Goal: Task Accomplishment & Management: Use online tool/utility

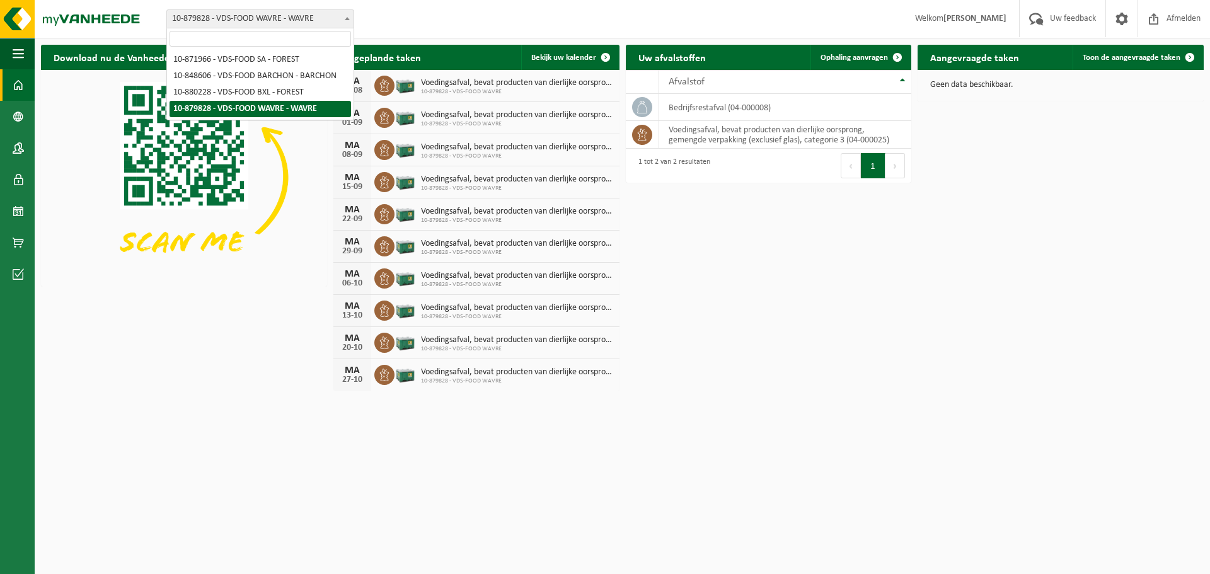
drag, startPoint x: 0, startPoint y: 0, endPoint x: 296, endPoint y: 115, distance: 317.0
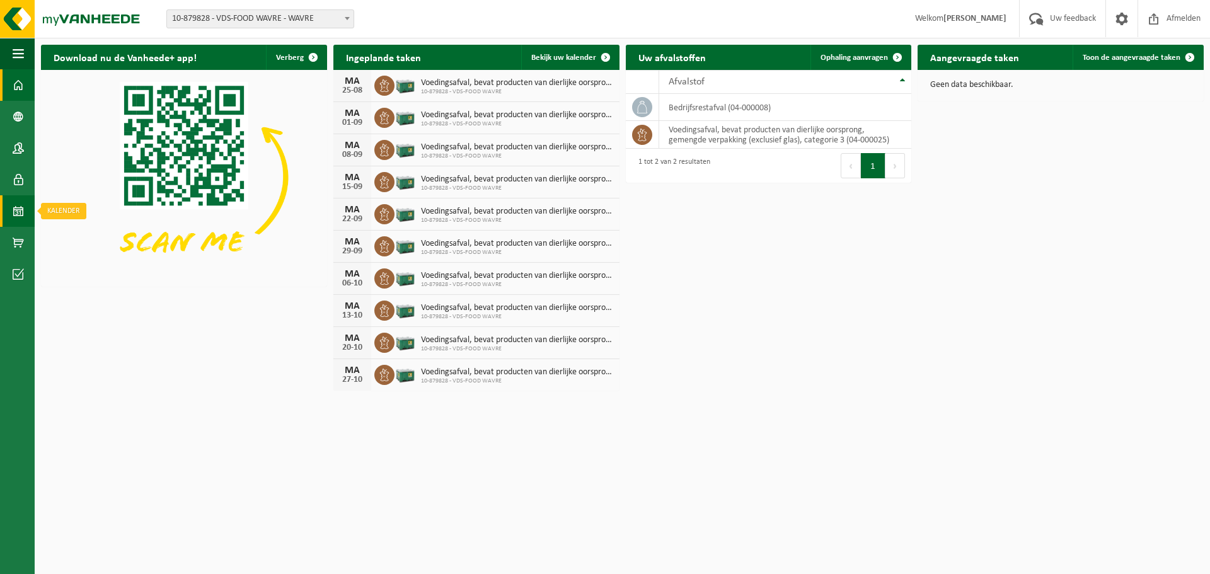
click at [16, 215] on span at bounding box center [18, 211] width 11 height 32
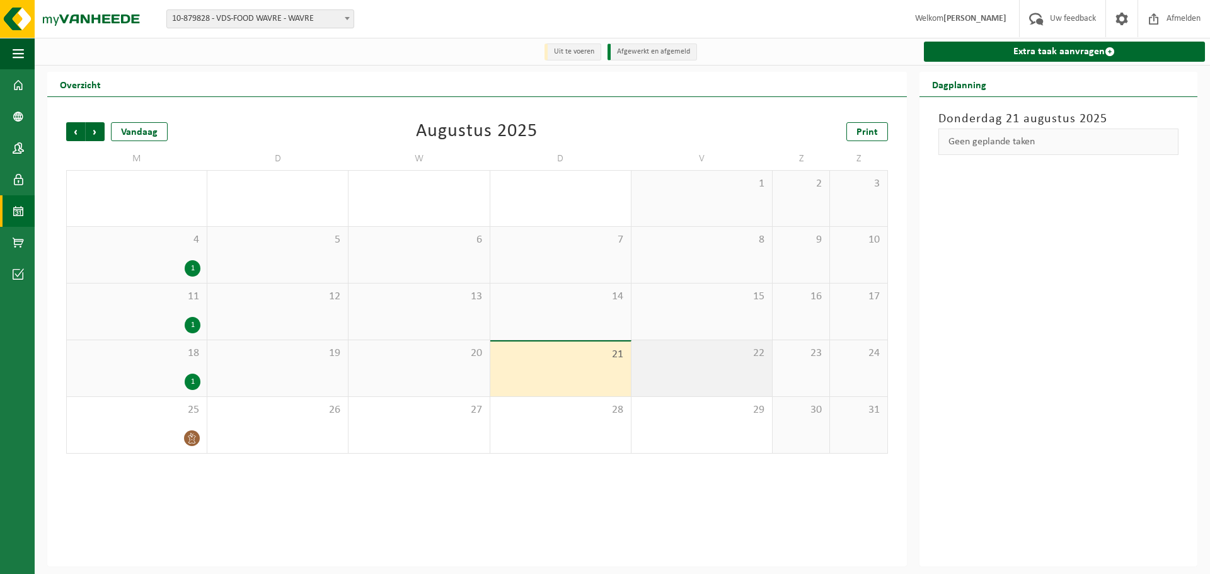
click at [693, 363] on div "22" at bounding box center [701, 368] width 141 height 56
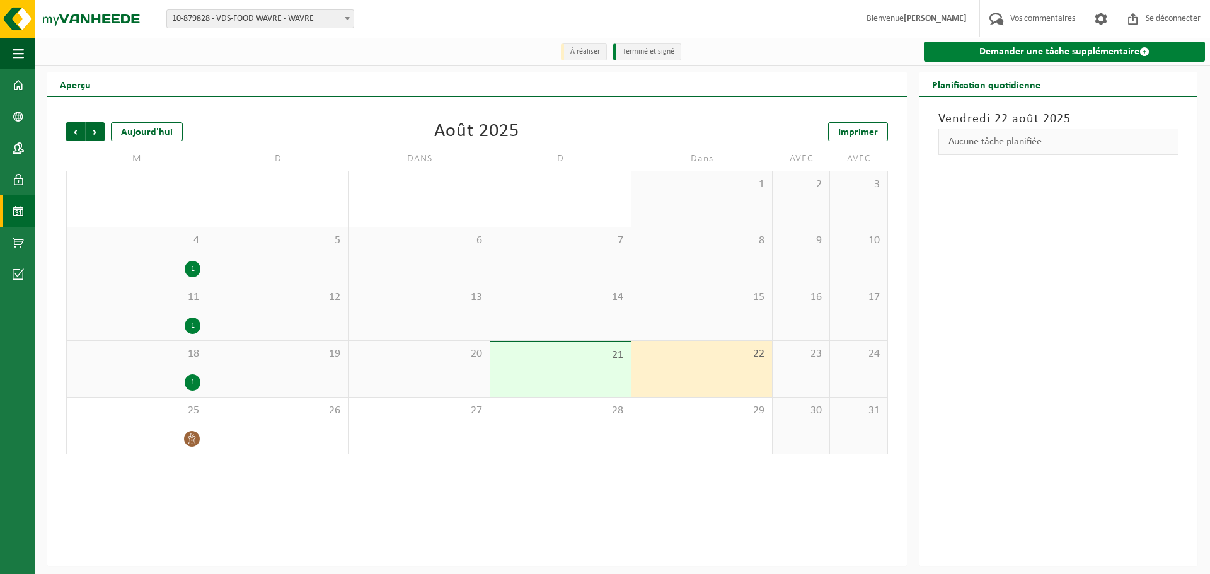
click at [1045, 52] on font "Demander une tâche supplémentaire" at bounding box center [1059, 52] width 160 height 10
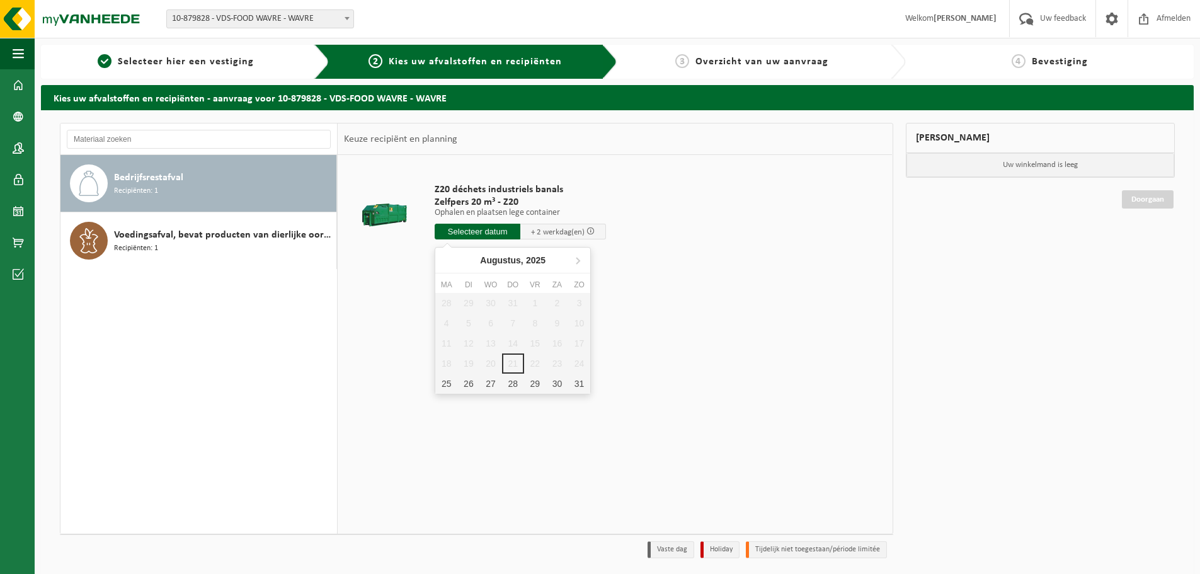
click at [468, 232] on input "text" at bounding box center [478, 232] width 86 height 16
click at [446, 384] on div "25" at bounding box center [446, 384] width 22 height 20
type input "Van 2025-08-25"
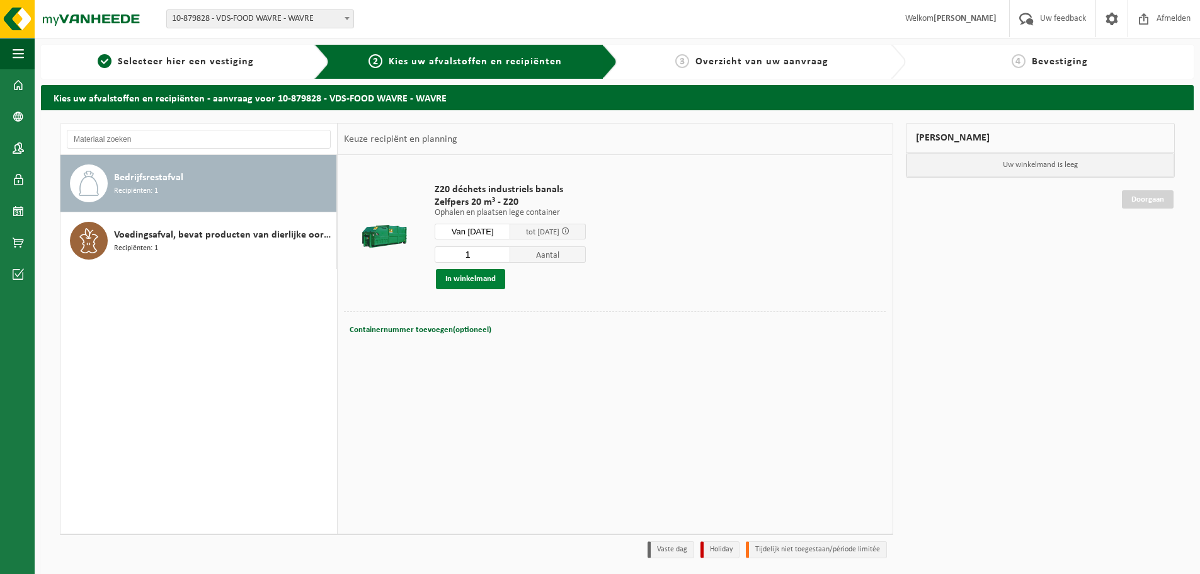
click at [460, 279] on button "In winkelmand" at bounding box center [470, 279] width 69 height 20
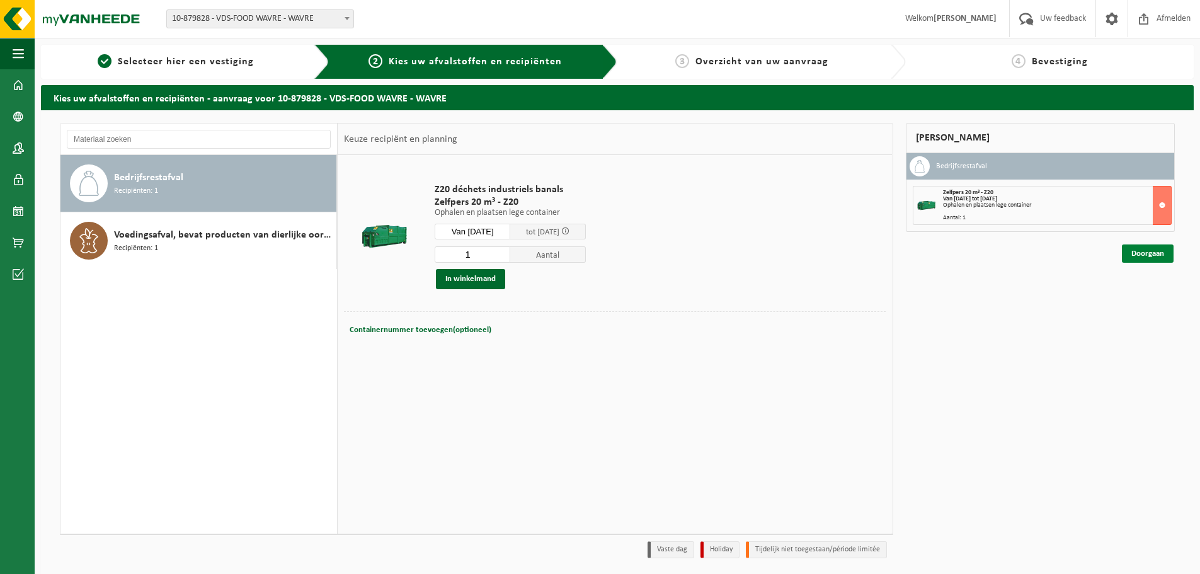
click at [1142, 258] on link "Doorgaan" at bounding box center [1148, 253] width 52 height 18
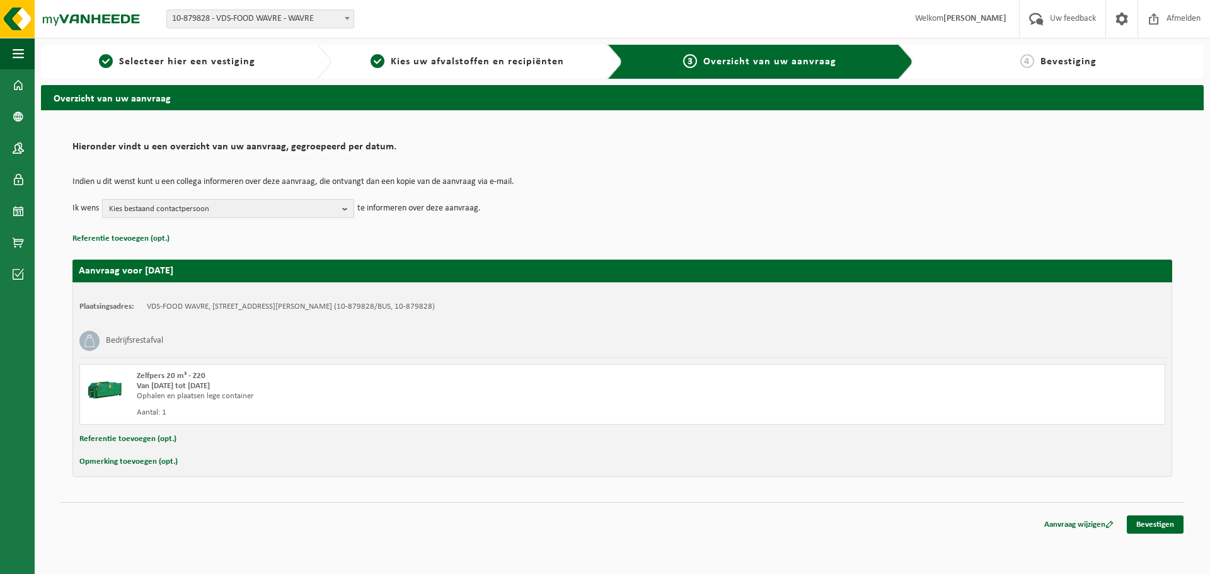
click at [347, 210] on b "button" at bounding box center [347, 209] width 11 height 18
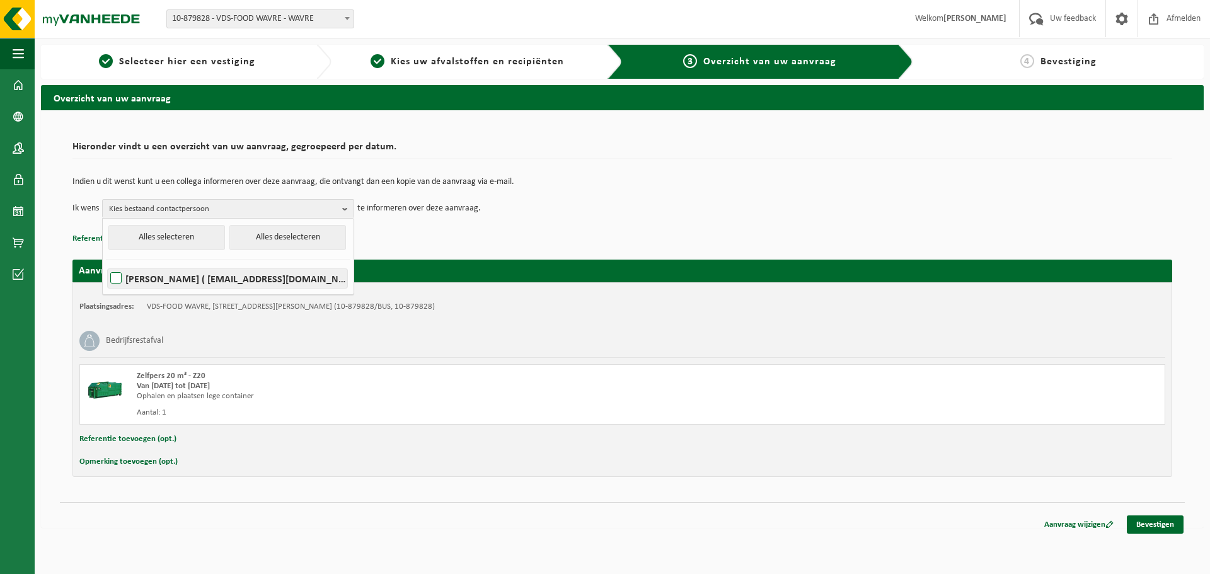
click at [113, 277] on label "NANCY TRUYENS ( nancy@vds-food.com )" at bounding box center [227, 278] width 239 height 19
click at [106, 263] on input "NANCY TRUYENS ( nancy@vds-food.com )" at bounding box center [105, 262] width 1 height 1
checkbox input "true"
click at [454, 329] on div "Bedrijfsrestafval" at bounding box center [622, 340] width 1086 height 33
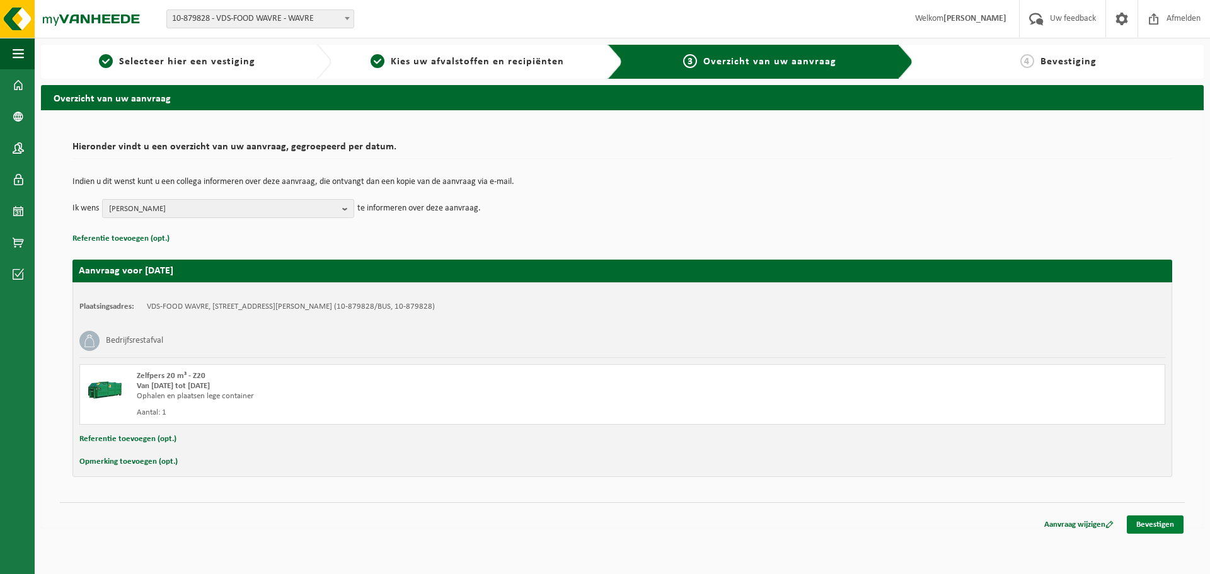
click at [1148, 528] on link "Bevestigen" at bounding box center [1155, 524] width 57 height 18
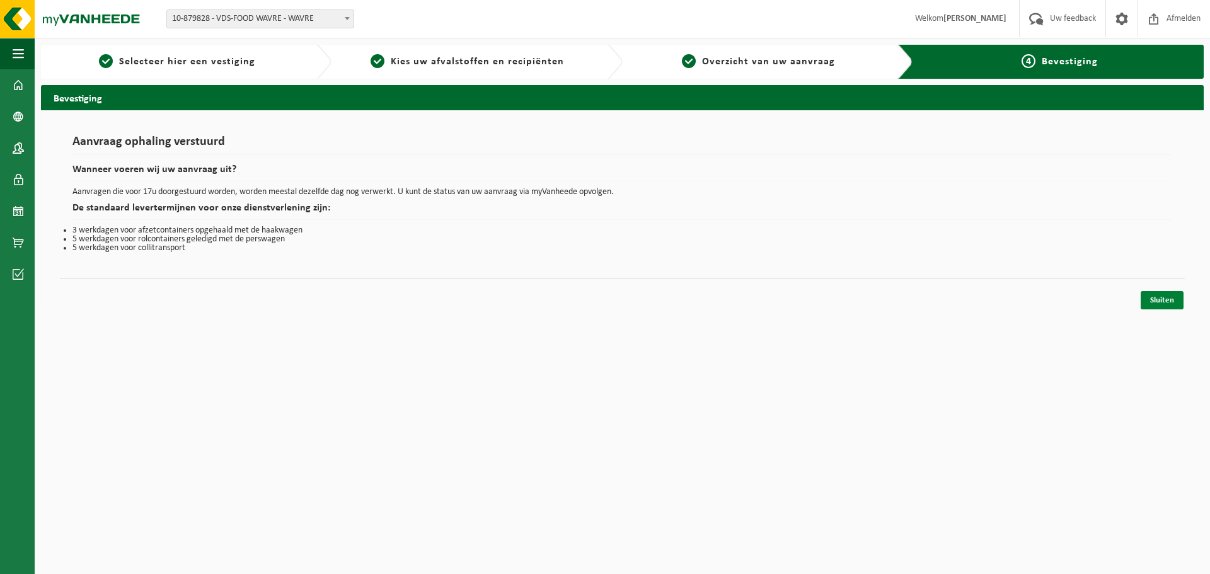
click at [1161, 299] on link "Sluiten" at bounding box center [1161, 300] width 43 height 18
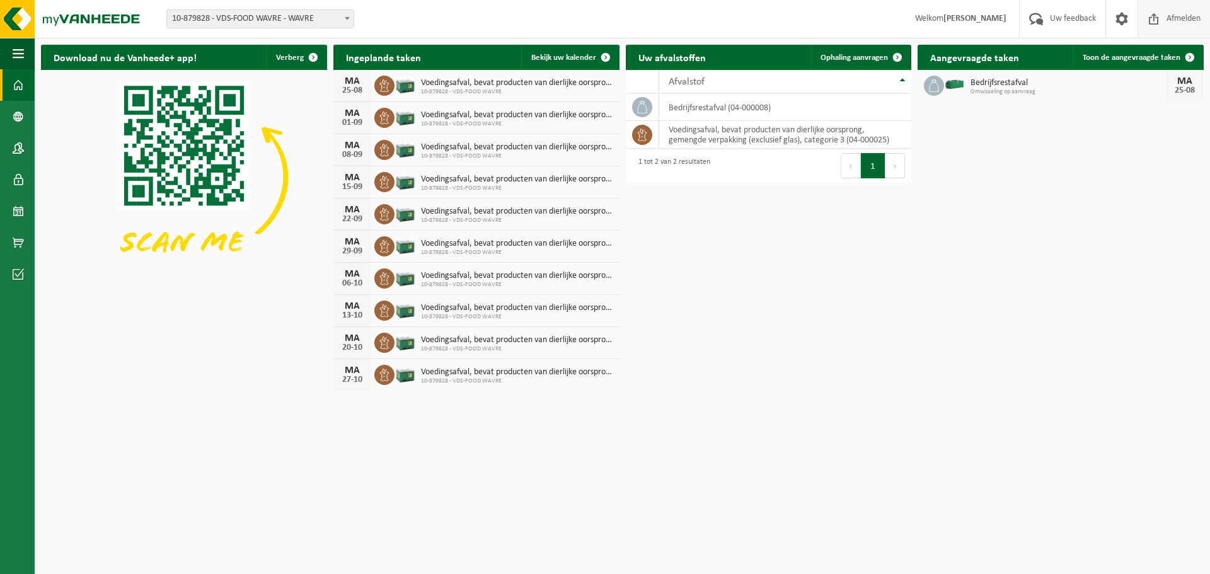
click at [1173, 17] on span "Afmelden" at bounding box center [1183, 18] width 40 height 37
